Goal: Task Accomplishment & Management: Manage account settings

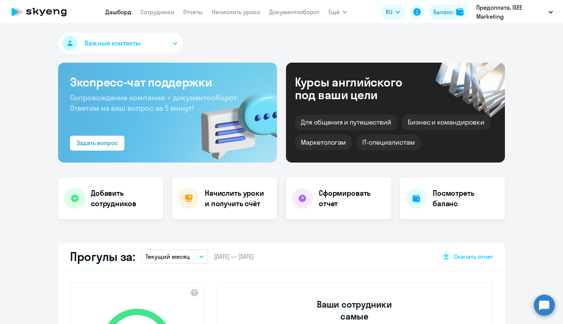
select select "30"
click at [282, 55] on div "Важные контакты" at bounding box center [281, 45] width 447 height 24
click at [226, 13] on link "Начислить уроки" at bounding box center [236, 11] width 48 height 7
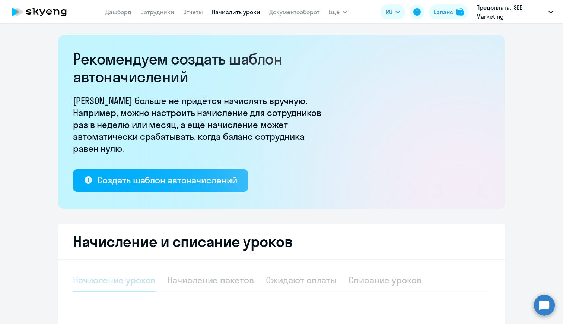
select select "10"
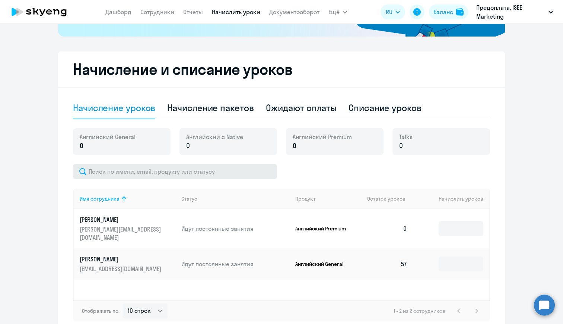
scroll to position [173, 0]
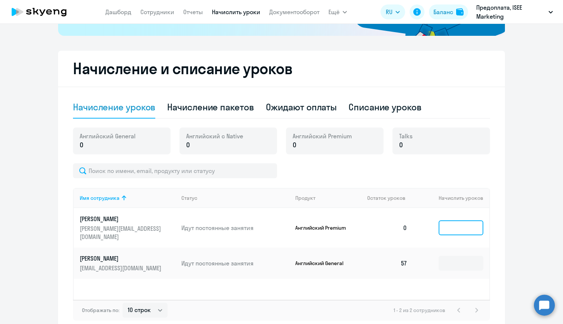
click at [457, 225] on input at bounding box center [461, 227] width 45 height 15
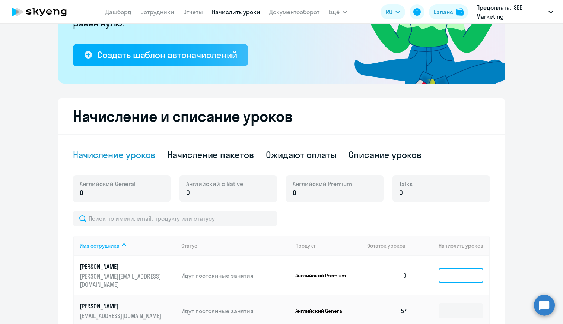
scroll to position [0, 0]
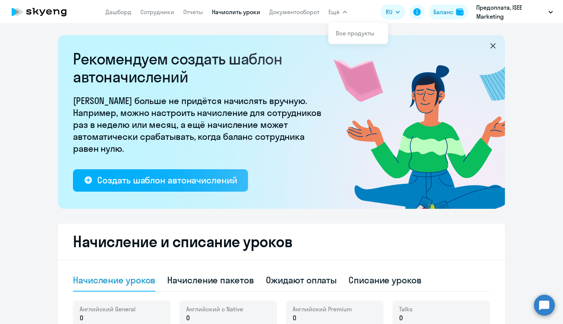
click at [334, 9] on span "Ещё" at bounding box center [333, 11] width 11 height 9
click at [445, 10] on div "Баланс" at bounding box center [443, 11] width 20 height 9
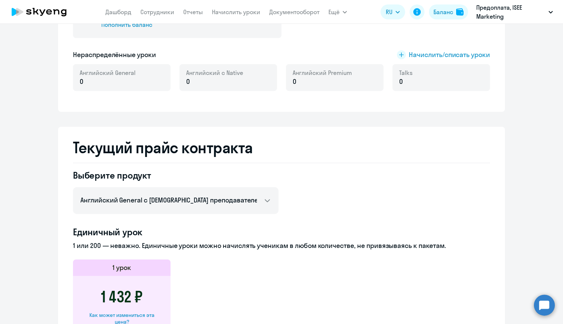
scroll to position [207, 0]
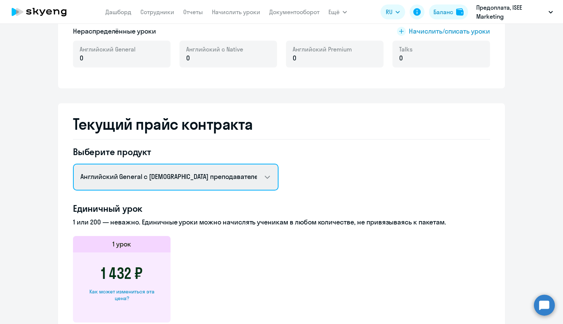
click at [160, 179] on select "Английский General с русскоговорящим преподавателем Английский General с [DEMOG…" at bounding box center [176, 176] width 206 height 27
select select "english_adult_not_native_speaker_premium"
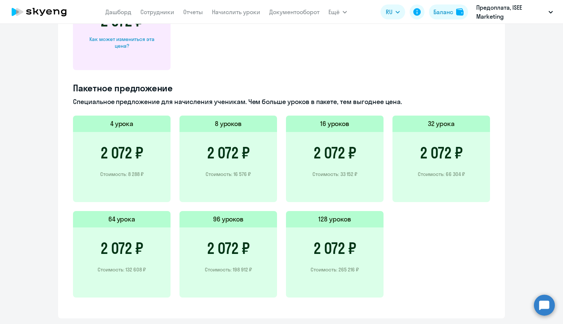
scroll to position [478, 0]
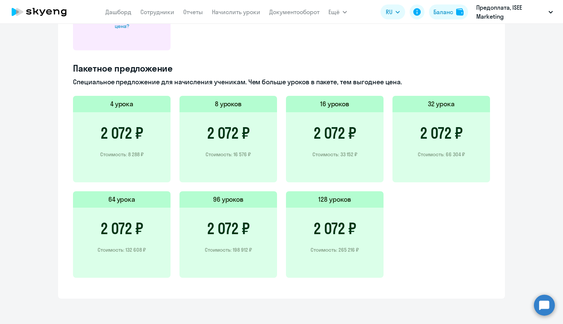
click at [335, 133] on h3 "2 072 ₽" at bounding box center [335, 133] width 43 height 18
click at [334, 102] on h5 "16 уроков" at bounding box center [334, 104] width 29 height 10
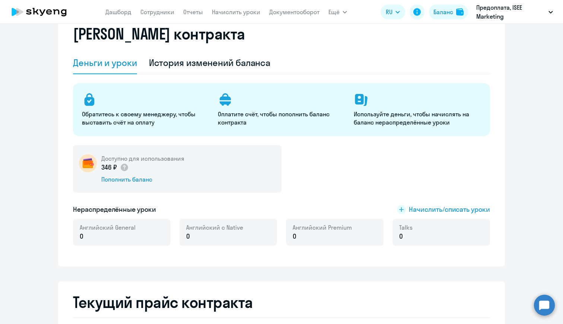
scroll to position [19, 0]
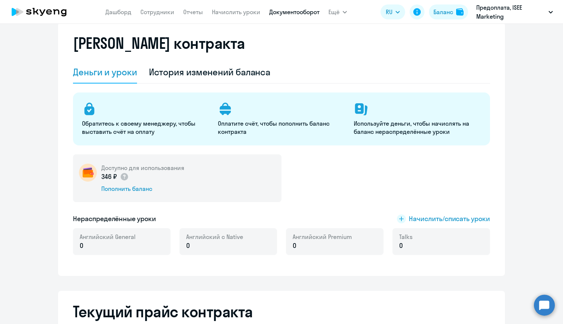
click at [282, 11] on link "Документооборот" at bounding box center [294, 11] width 50 height 7
